Goal: Task Accomplishment & Management: Manage account settings

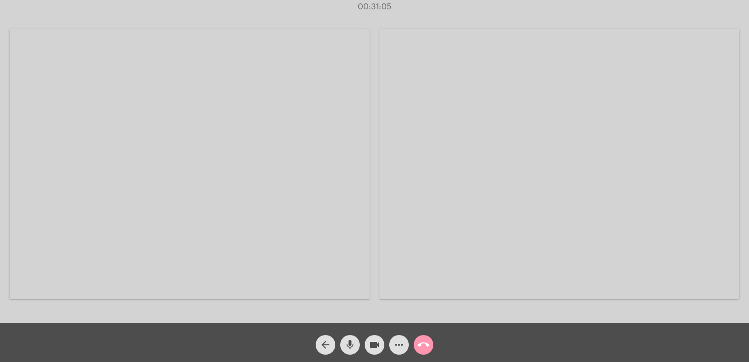
click at [424, 150] on video at bounding box center [559, 164] width 360 height 270
click at [424, 150] on video at bounding box center [473, 163] width 420 height 315
click at [335, 170] on video at bounding box center [190, 164] width 360 height 270
click at [328, 348] on mat-icon "arrow_back" at bounding box center [326, 345] width 12 height 12
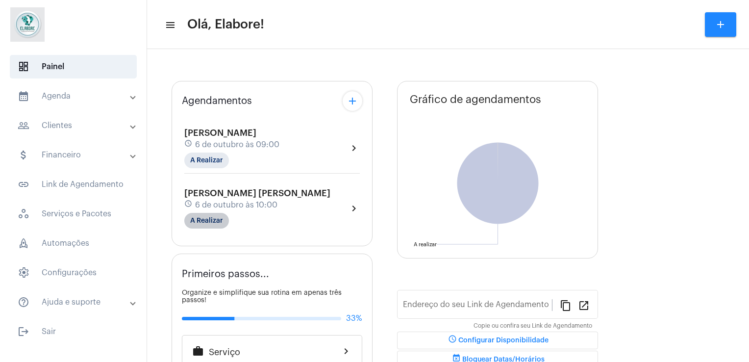
type input "[URL][DOMAIN_NAME]"
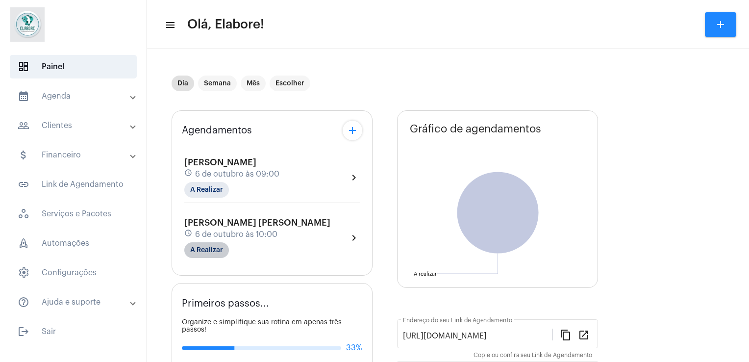
click at [214, 218] on span "[PERSON_NAME] [PERSON_NAME]" at bounding box center [257, 222] width 146 height 9
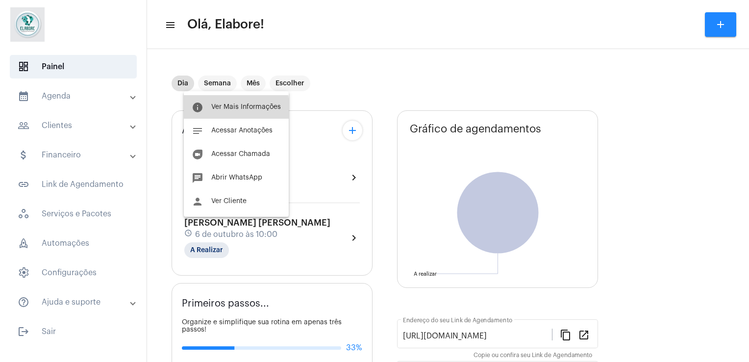
click at [214, 110] on span "Ver Mais Informações" at bounding box center [246, 106] width 70 height 7
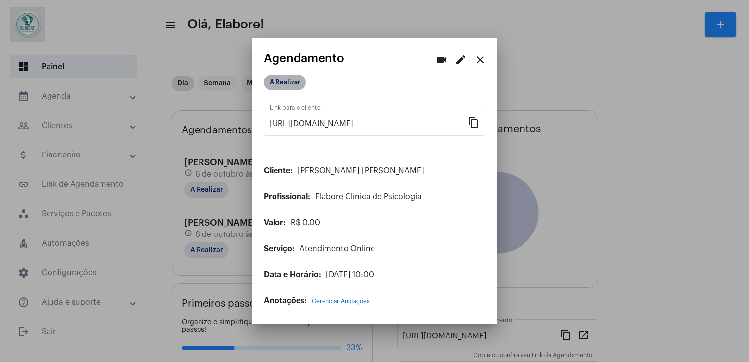
click at [276, 90] on mat-chip "A Realizar" at bounding box center [285, 83] width 42 height 16
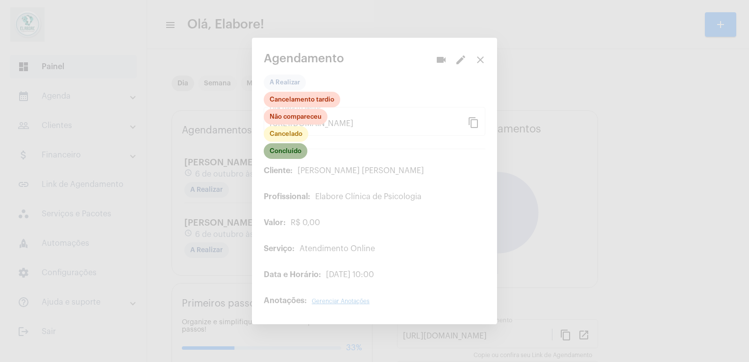
click at [281, 159] on mat-chip "Concluído" at bounding box center [286, 151] width 44 height 16
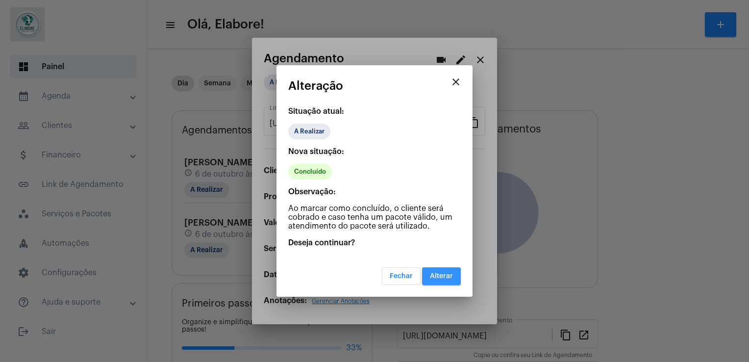
click at [437, 282] on button "Alterar" at bounding box center [441, 276] width 39 height 18
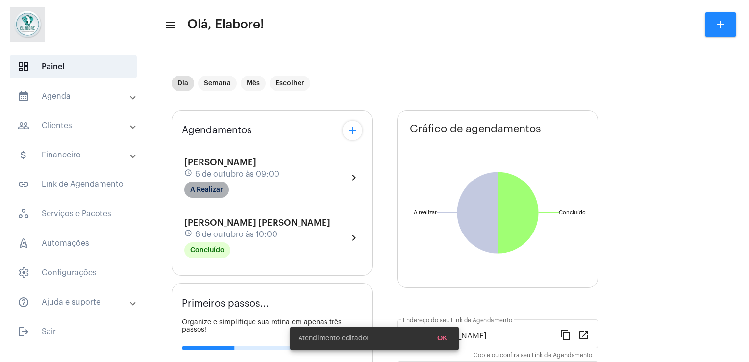
click at [208, 192] on mat-chip "A Realizar" at bounding box center [206, 190] width 45 height 16
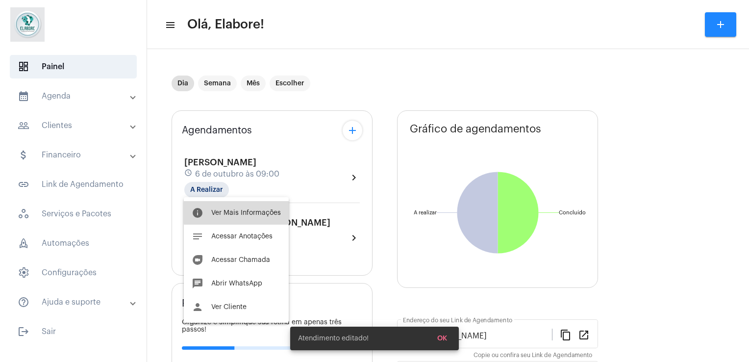
click at [245, 208] on button "info Ver Mais Informações" at bounding box center [236, 213] width 105 height 24
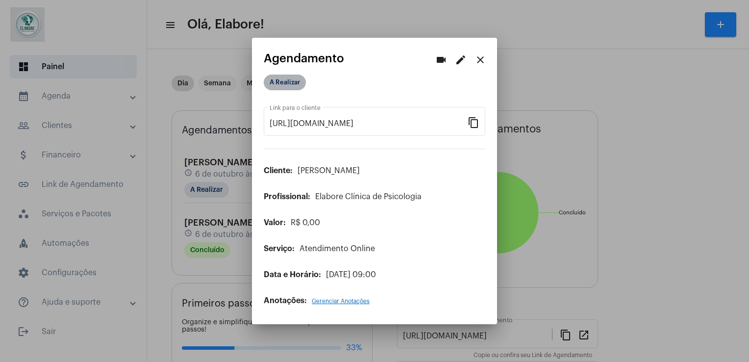
click at [294, 87] on mat-chip "A Realizar" at bounding box center [285, 83] width 42 height 16
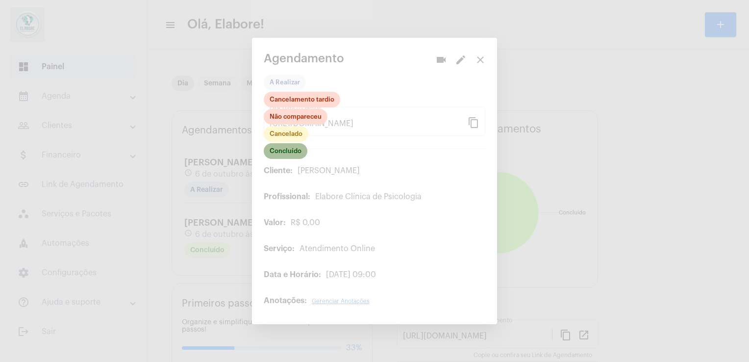
click at [289, 151] on mat-chip "Concluído" at bounding box center [286, 151] width 44 height 16
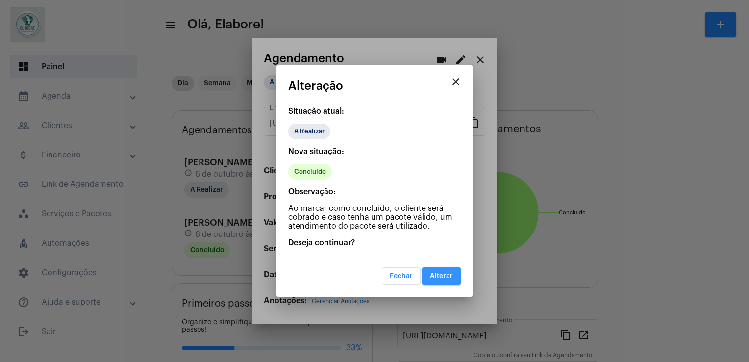
click at [447, 278] on span "Alterar" at bounding box center [441, 276] width 23 height 7
